Goal: Information Seeking & Learning: Learn about a topic

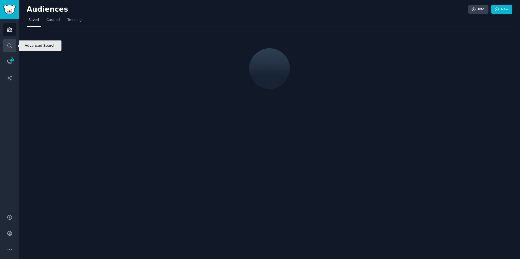
click at [11, 46] on icon "Sidebar" at bounding box center [10, 46] width 6 height 6
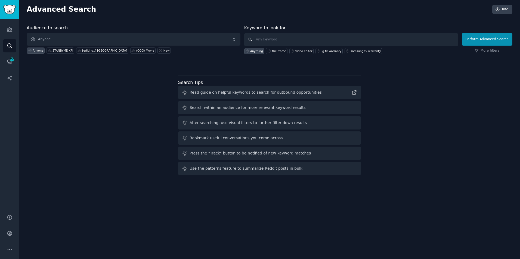
click at [280, 40] on input "text" at bounding box center [351, 39] width 214 height 13
type input "theframe"
click button "Perform Advanced Search" at bounding box center [487, 39] width 51 height 13
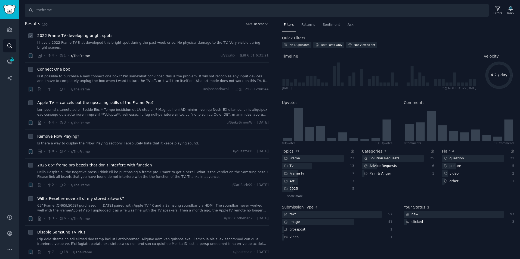
click at [78, 54] on span "r/TheFrame" at bounding box center [80, 56] width 19 height 4
click at [8, 27] on icon "Sidebar" at bounding box center [10, 30] width 6 height 6
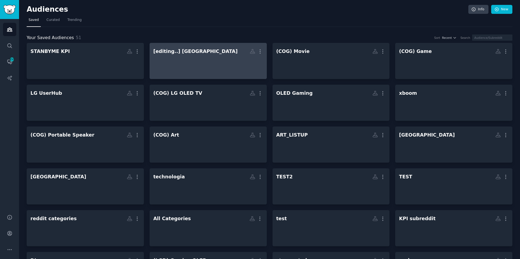
click at [209, 59] on div at bounding box center [208, 65] width 110 height 19
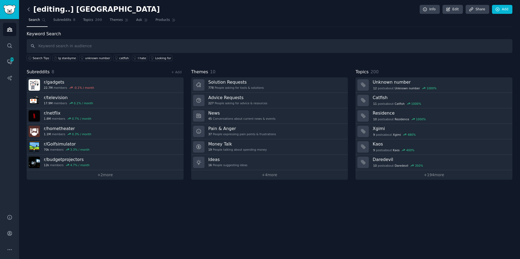
click at [29, 7] on icon at bounding box center [29, 10] width 6 height 6
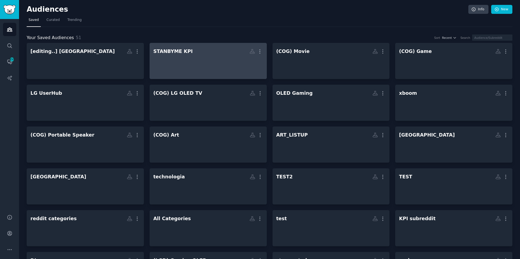
click at [182, 64] on div at bounding box center [208, 65] width 110 height 19
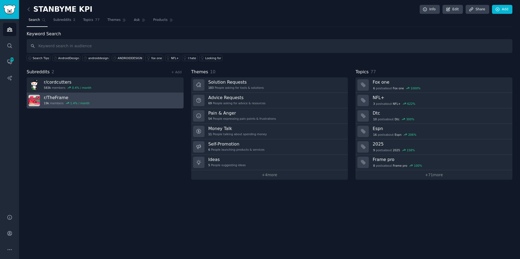
click at [59, 98] on h3 "r/ TheFrame" at bounding box center [67, 98] width 46 height 6
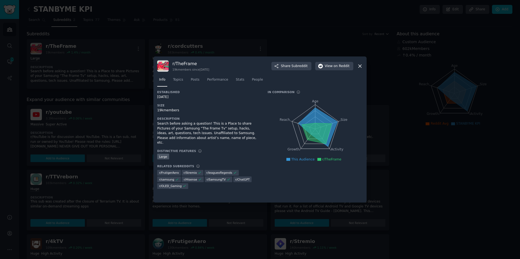
click at [361, 65] on icon at bounding box center [360, 66] width 6 height 6
